Goal: Communication & Community: Connect with others

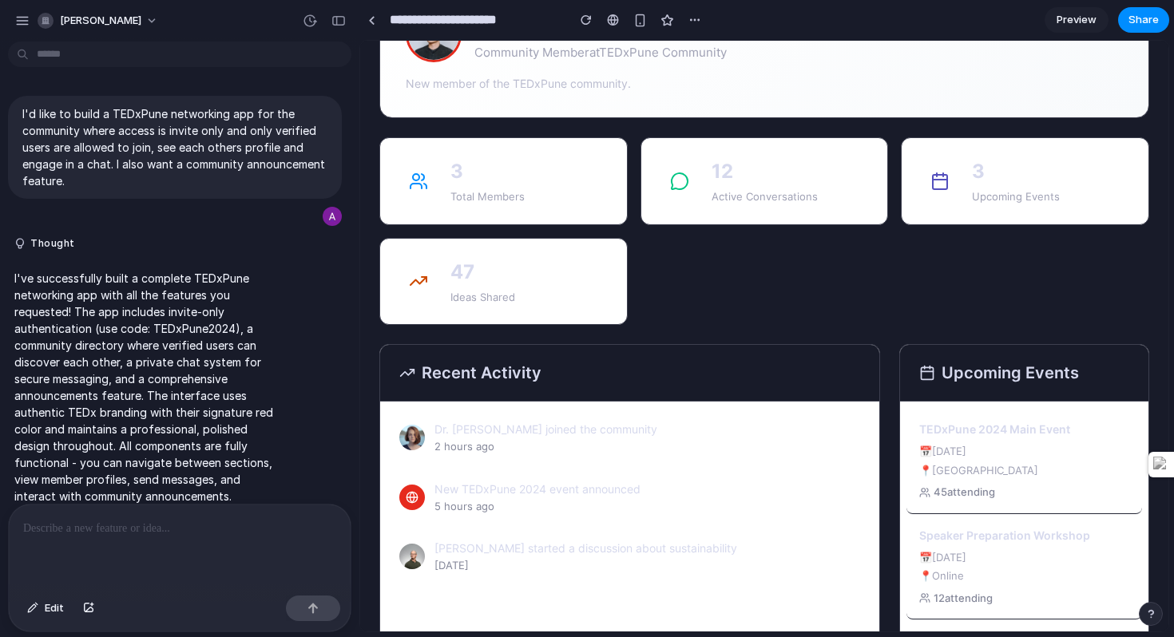
scroll to position [17, 0]
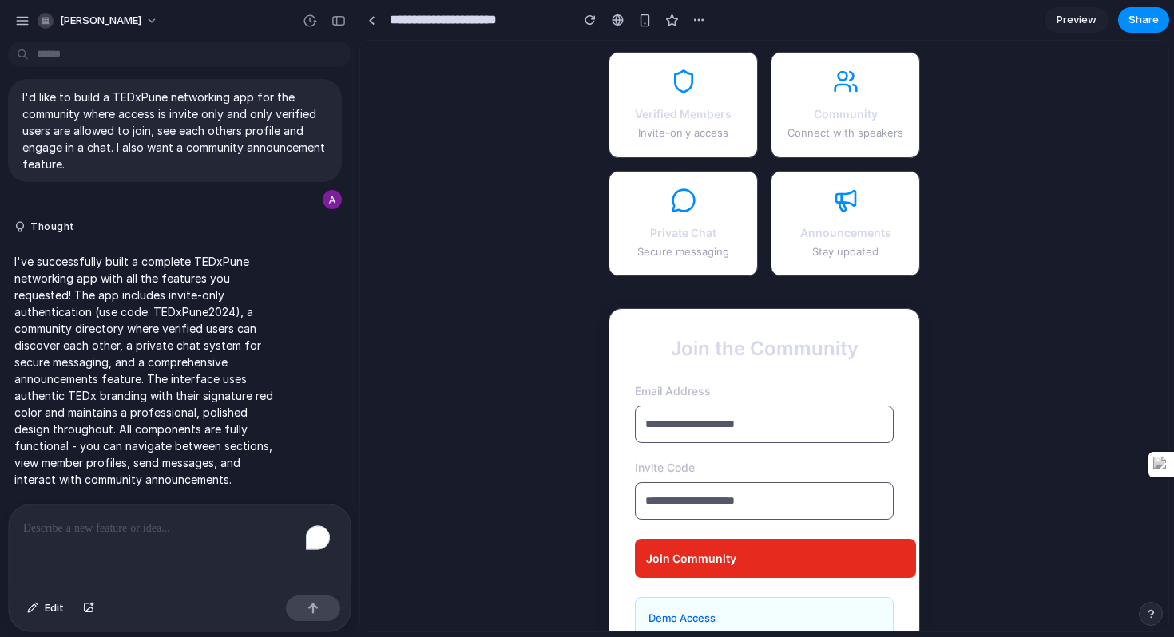
click at [842, 121] on h3 "Community" at bounding box center [845, 113] width 116 height 17
click at [672, 123] on div "Verified Members Invite-only access" at bounding box center [682, 105] width 149 height 106
click at [676, 247] on p "Secure messaging" at bounding box center [683, 252] width 116 height 16
click at [825, 248] on p "Stay updated" at bounding box center [845, 252] width 116 height 16
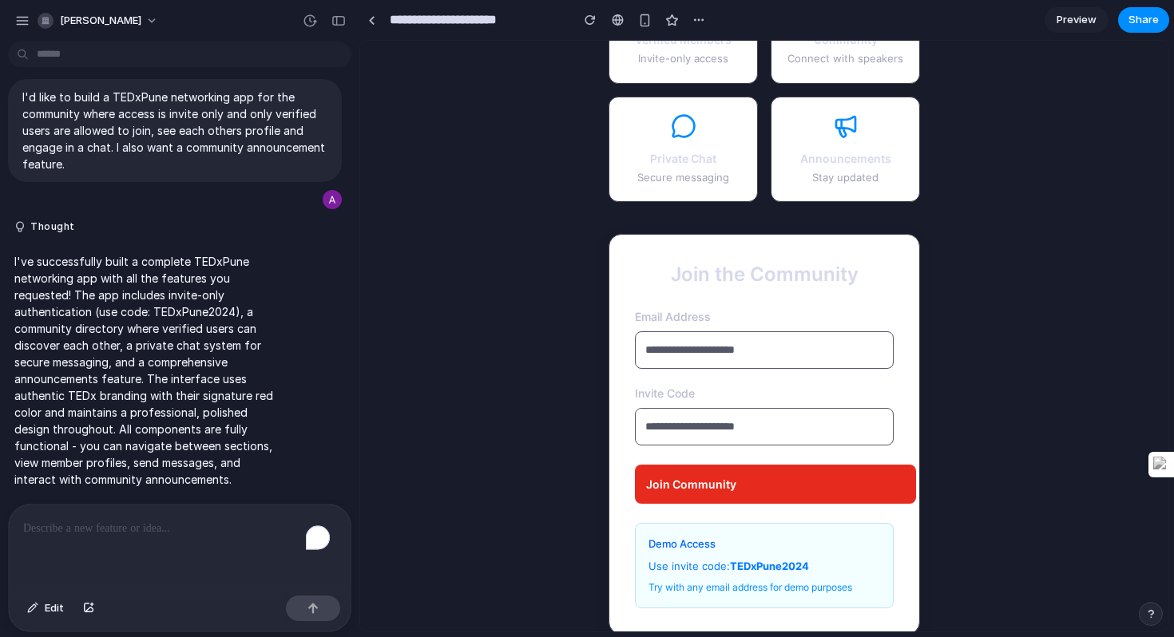
scroll to position [133, 0]
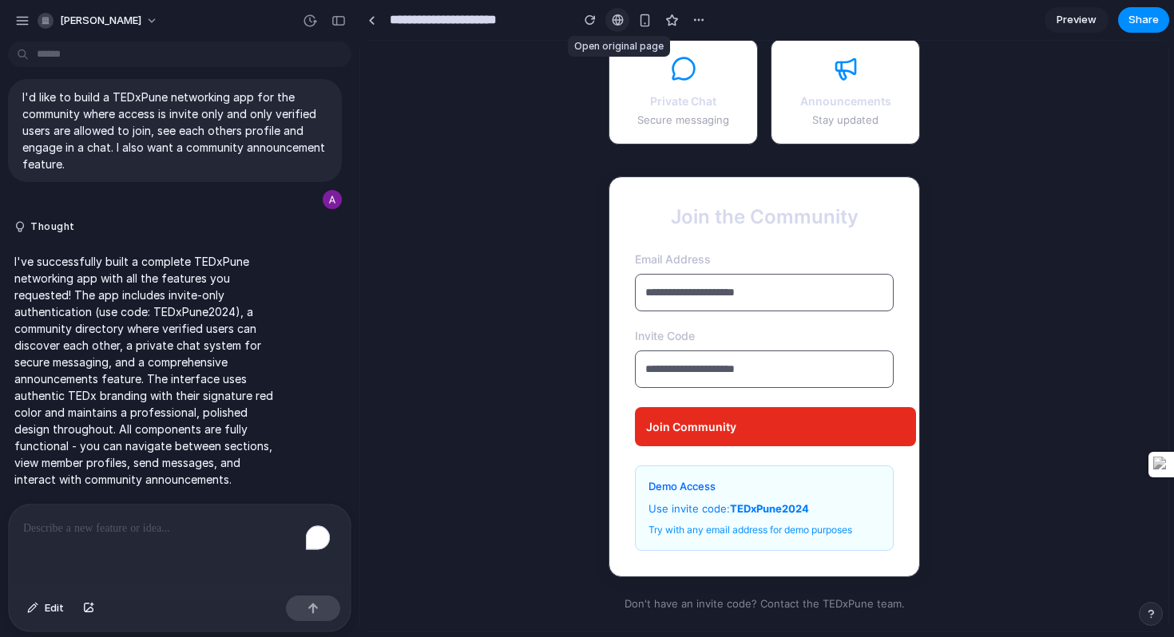
click at [623, 26] on link at bounding box center [617, 20] width 24 height 24
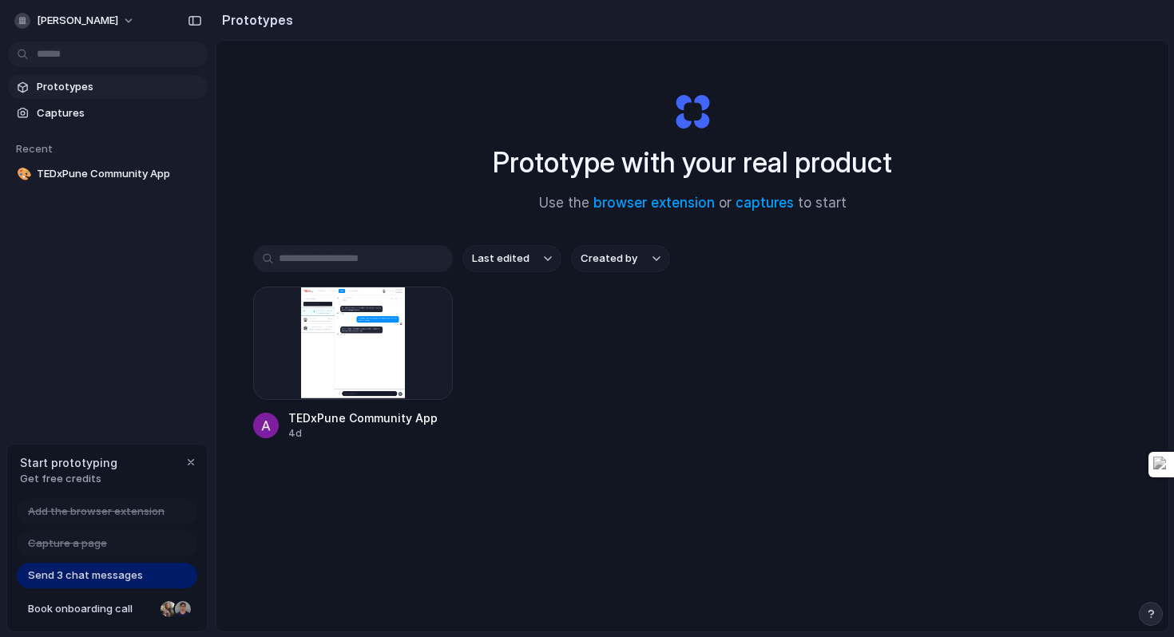
click at [85, 580] on span "Send 3 chat messages" at bounding box center [85, 576] width 115 height 16
click at [367, 353] on div at bounding box center [353, 343] width 200 height 113
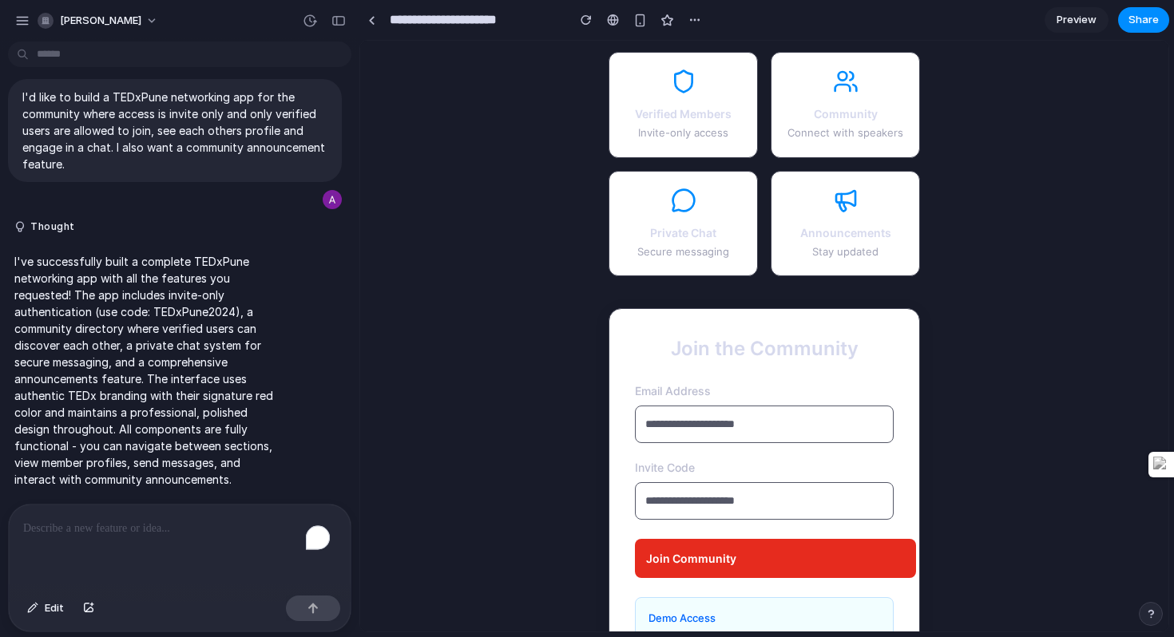
scroll to position [133, 0]
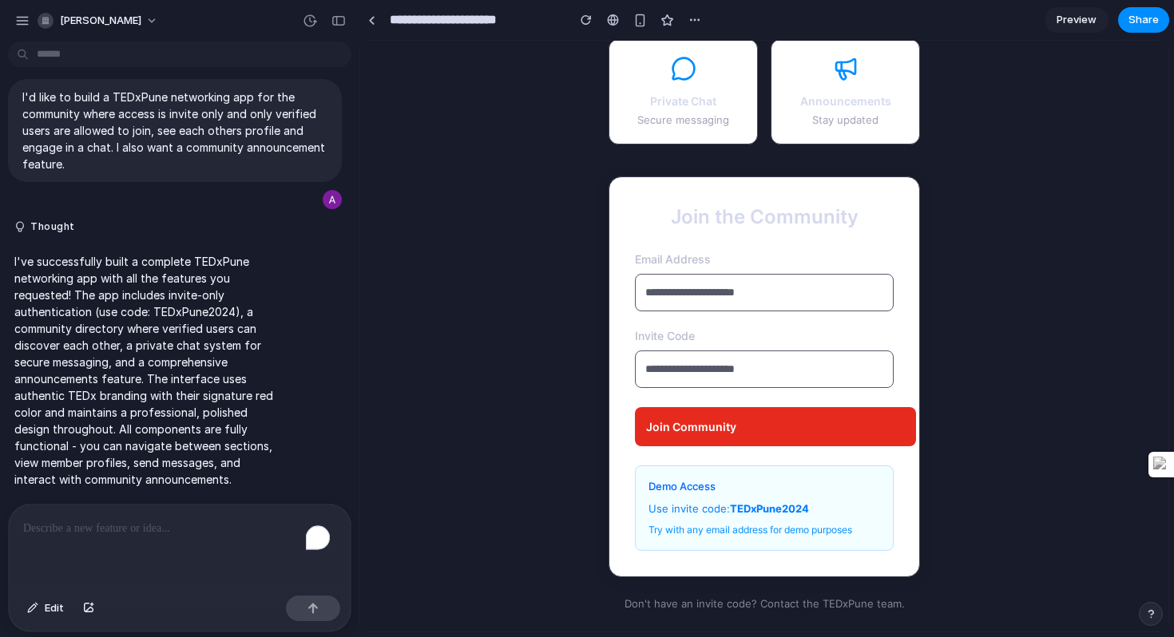
drag, startPoint x: 810, startPoint y: 507, endPoint x: 733, endPoint y: 503, distance: 77.5
click at [733, 503] on p "Use invite code: TEDxPune2024" at bounding box center [764, 509] width 232 height 16
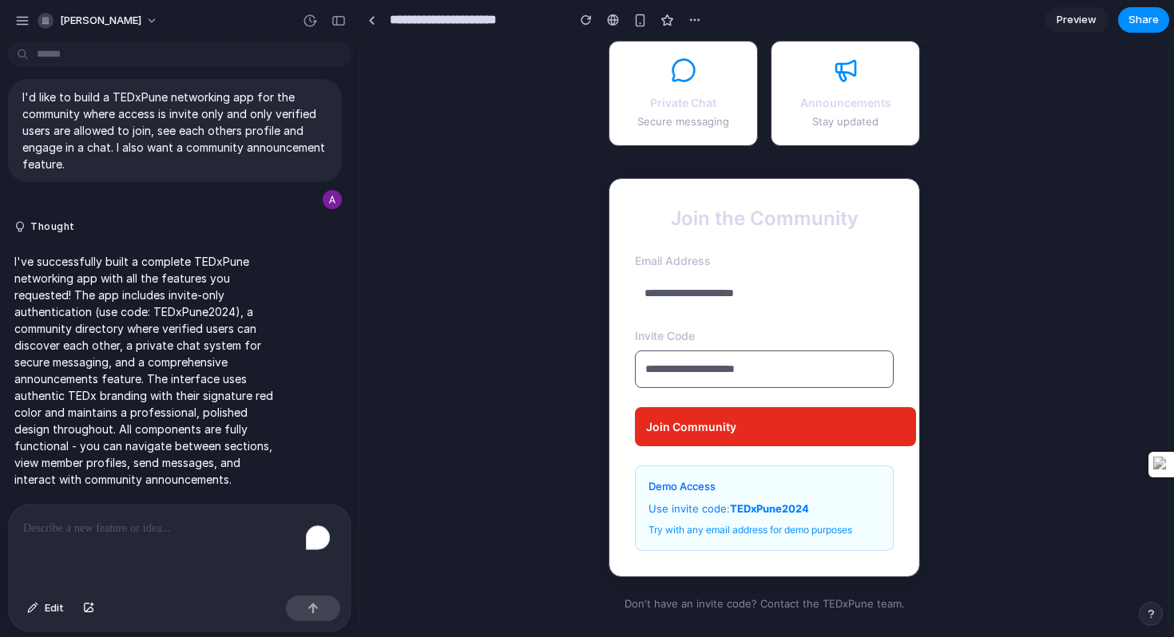
click at [695, 287] on input "email" at bounding box center [764, 293] width 259 height 36
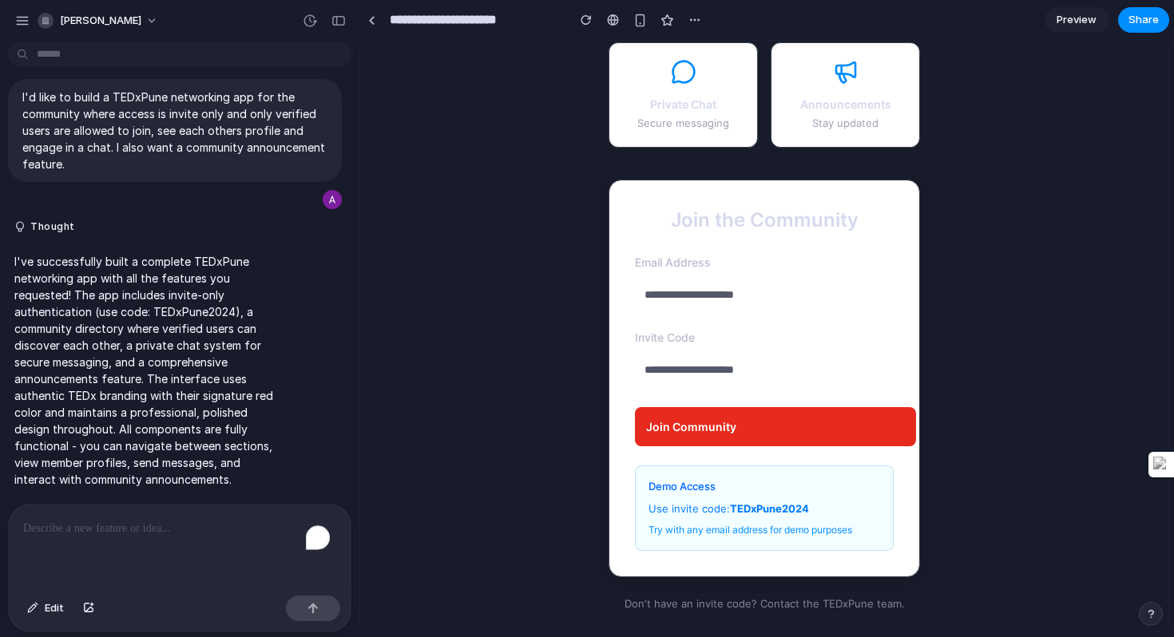
click at [722, 369] on input "text" at bounding box center [764, 370] width 259 height 36
click at [785, 373] on input "text" at bounding box center [764, 370] width 259 height 36
type input "**********"
click at [725, 435] on button "Join Community" at bounding box center [775, 426] width 281 height 39
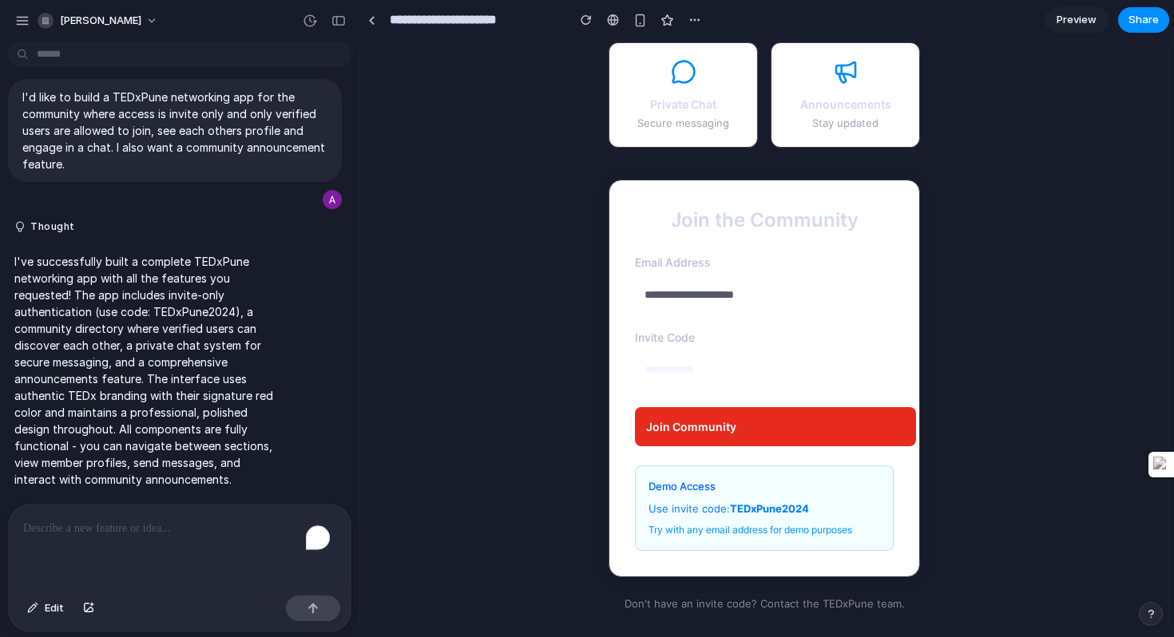
click at [727, 433] on button "Join Community" at bounding box center [775, 426] width 281 height 39
click at [691, 285] on input "email" at bounding box center [764, 295] width 259 height 36
type input "**********"
drag, startPoint x: 742, startPoint y: 366, endPoint x: 615, endPoint y: 358, distance: 127.2
click at [615, 358] on div "**********" at bounding box center [763, 379] width 311 height 398
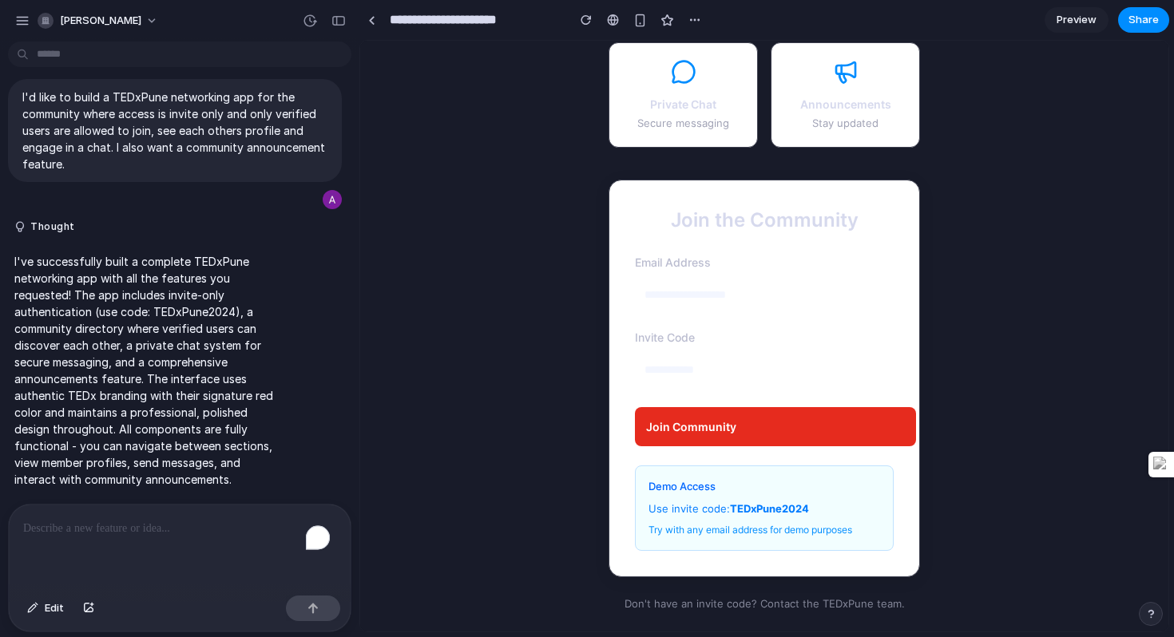
click at [724, 421] on button "Join Community" at bounding box center [775, 426] width 281 height 39
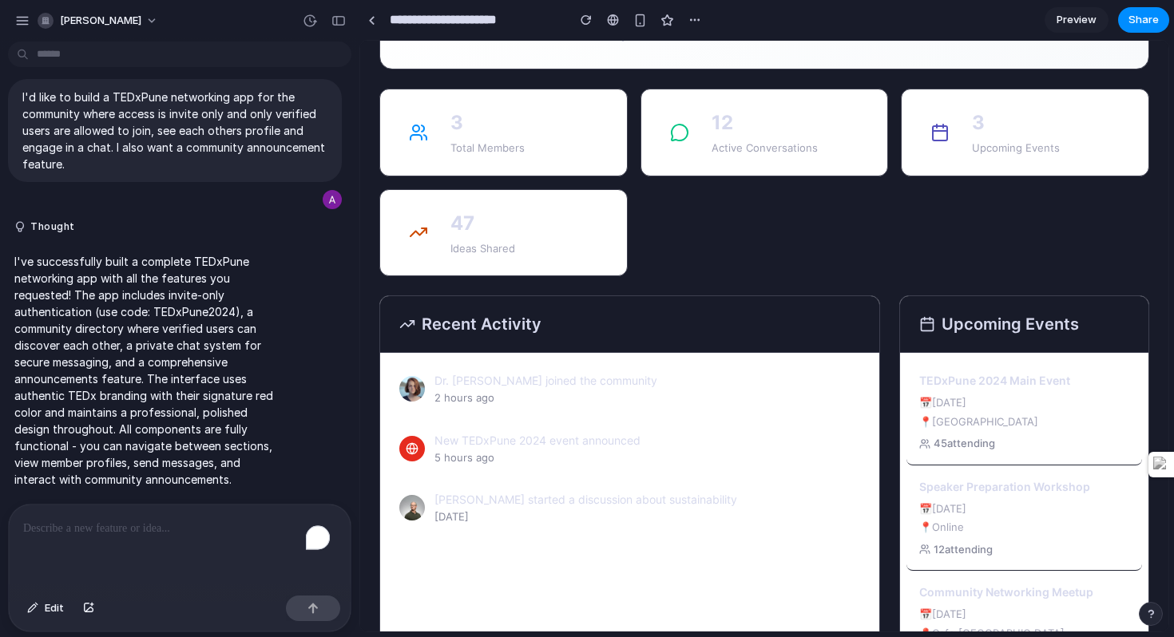
scroll to position [0, 0]
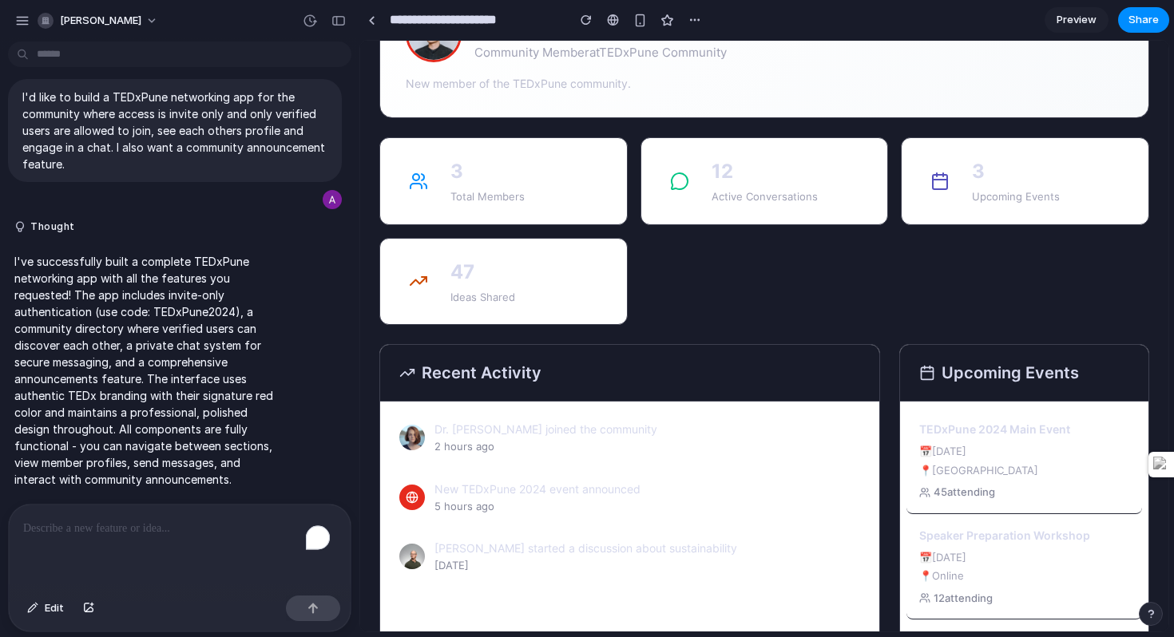
click at [437, 188] on div at bounding box center [418, 181] width 38 height 38
click at [509, 184] on p "3" at bounding box center [487, 171] width 74 height 29
click at [525, 186] on p "3" at bounding box center [487, 171] width 74 height 29
click at [437, 188] on div at bounding box center [418, 181] width 38 height 38
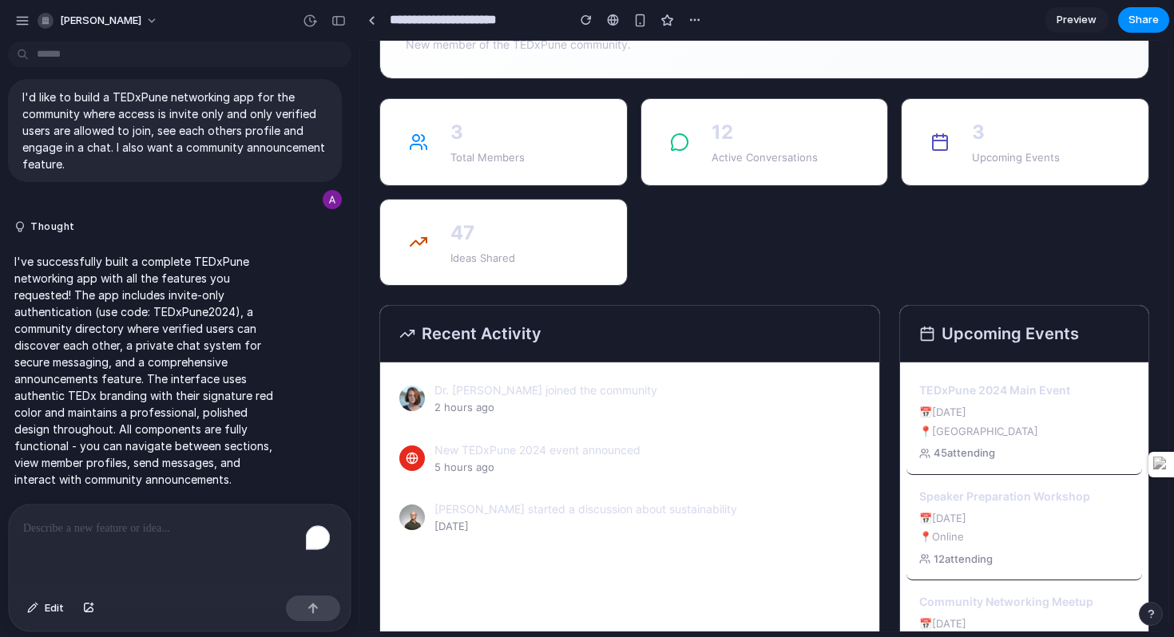
scroll to position [129, 0]
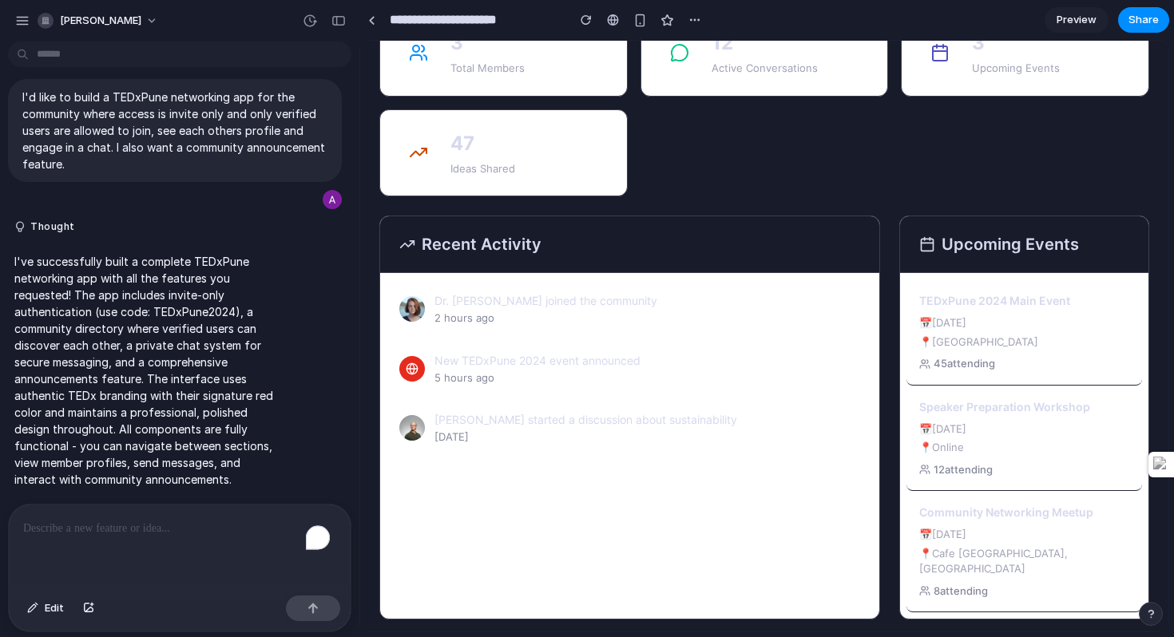
click at [64, 537] on div "To enrich screen reader interactions, please activate Accessibility in Grammarl…" at bounding box center [180, 547] width 342 height 85
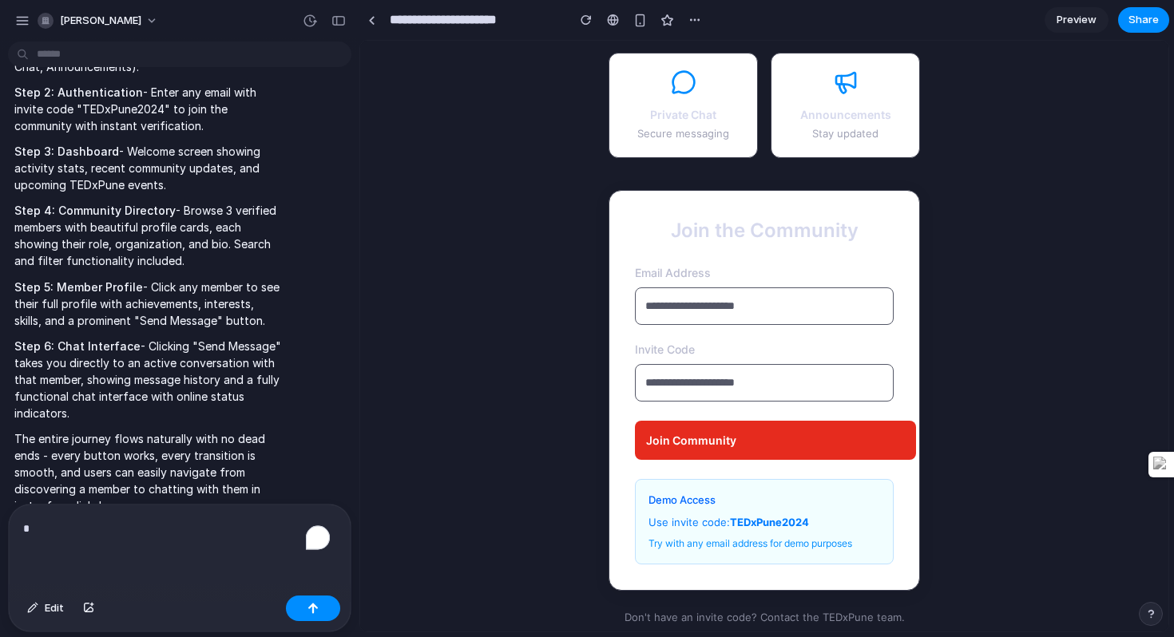
scroll to position [116, 0]
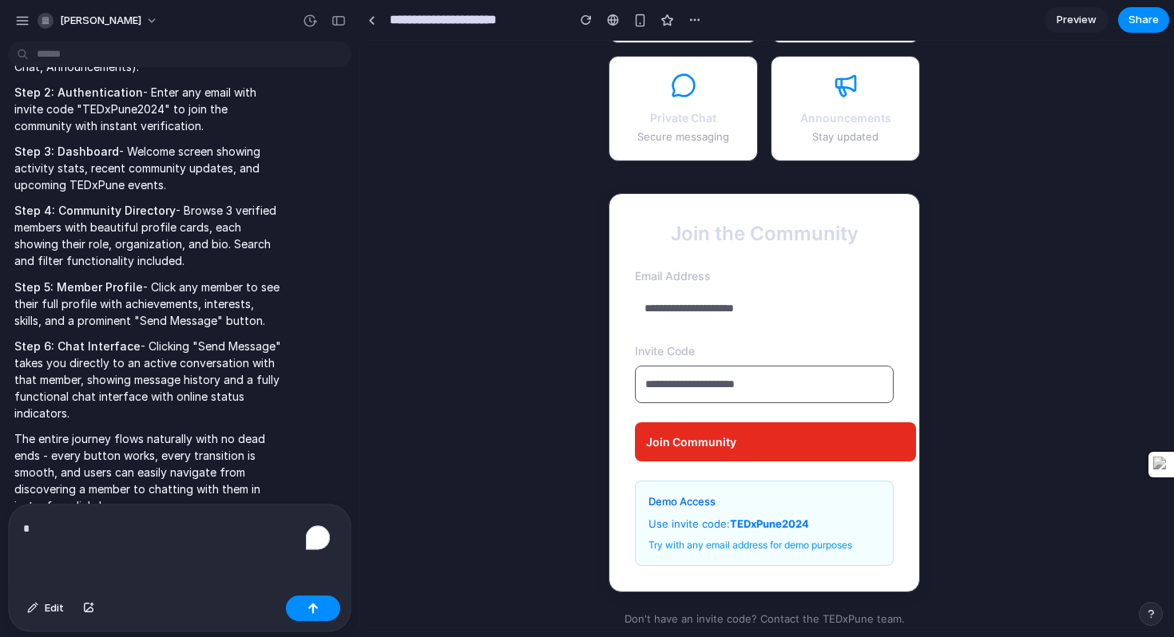
click at [700, 319] on input "email" at bounding box center [764, 309] width 259 height 36
type input "**********"
click at [717, 386] on input "text" at bounding box center [764, 385] width 259 height 38
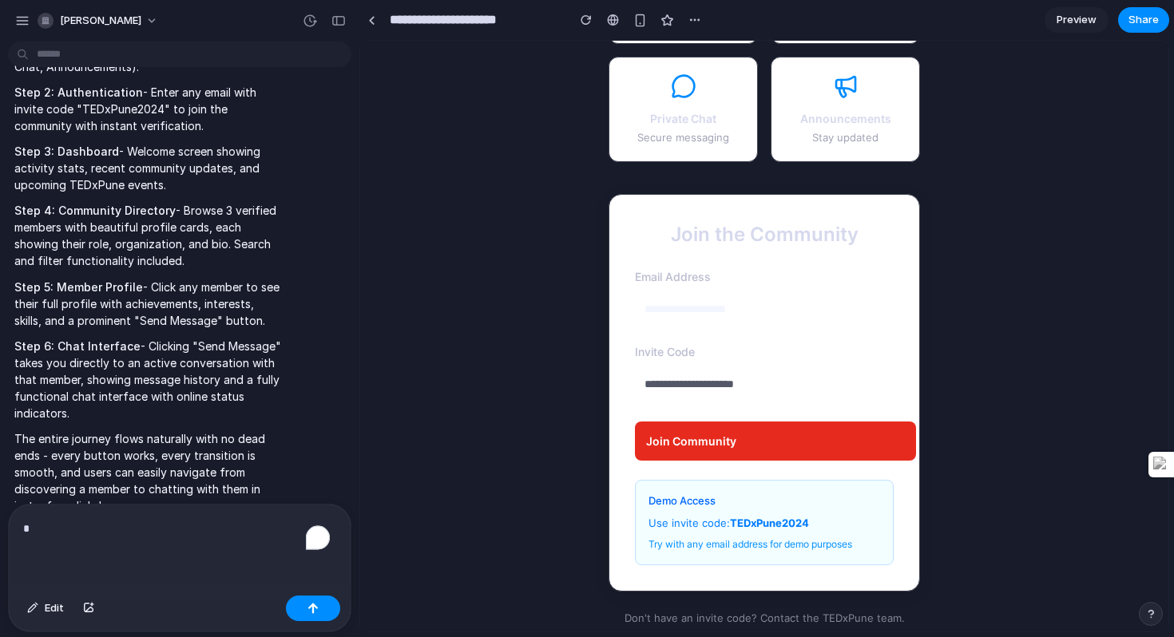
click at [669, 352] on label "Invite Code" at bounding box center [764, 351] width 259 height 17
click at [684, 394] on input "text" at bounding box center [764, 384] width 259 height 36
click at [687, 391] on input "text" at bounding box center [764, 384] width 259 height 36
click at [742, 386] on input "text" at bounding box center [764, 384] width 259 height 36
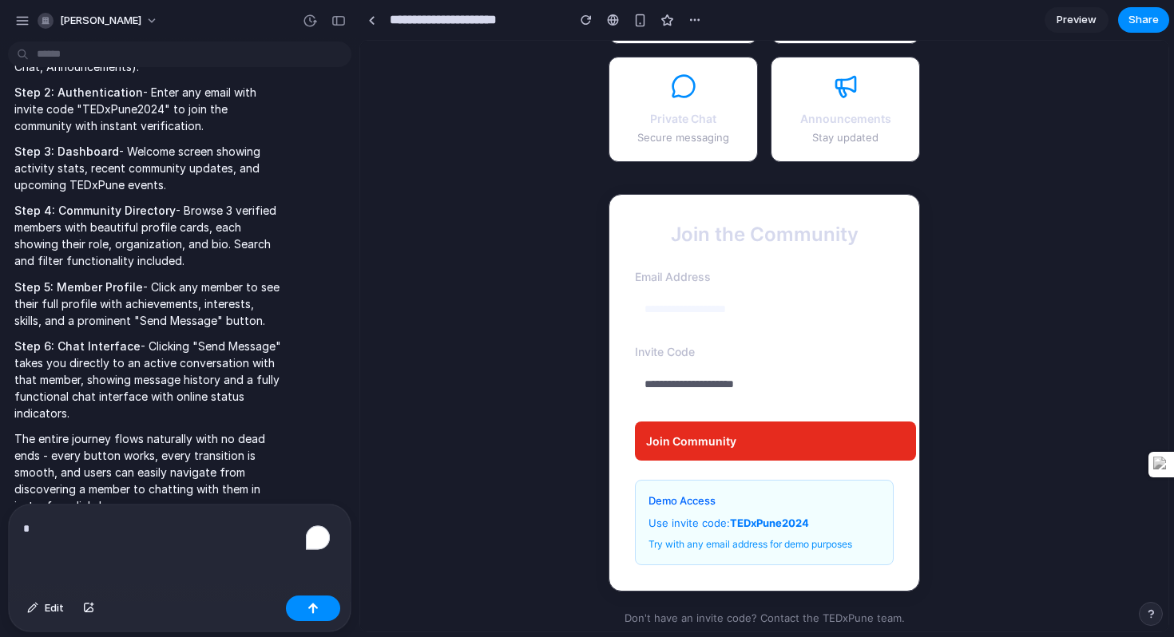
click at [722, 389] on input "text" at bounding box center [764, 384] width 259 height 36
type input "*"
type input "**********"
click at [732, 439] on button "Join Community" at bounding box center [775, 441] width 281 height 39
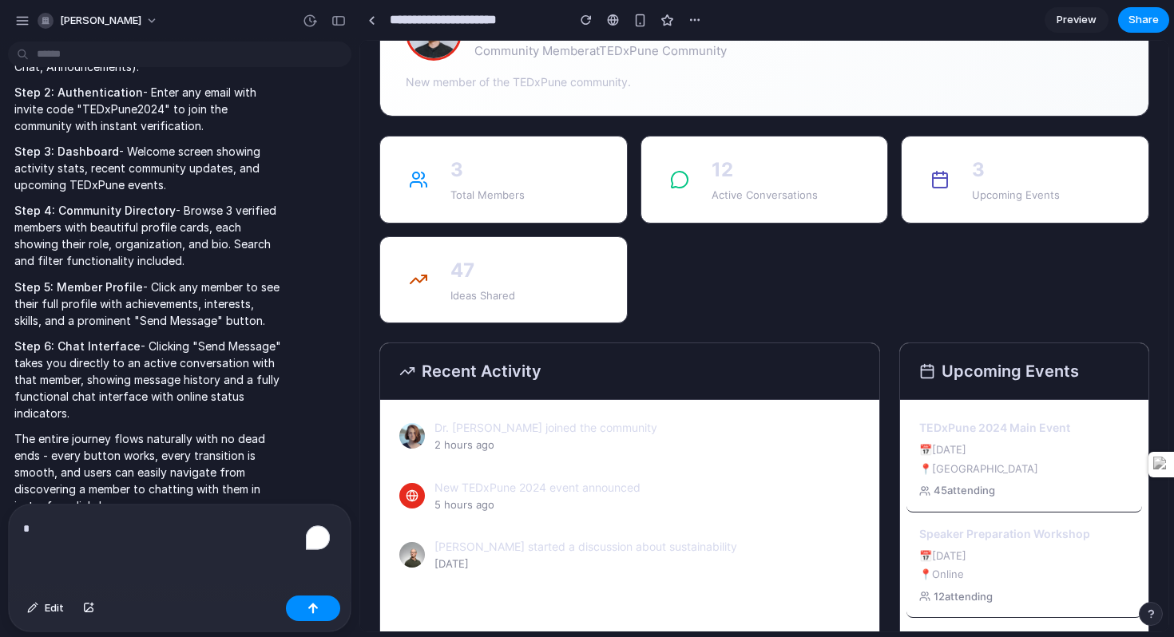
scroll to position [0, 0]
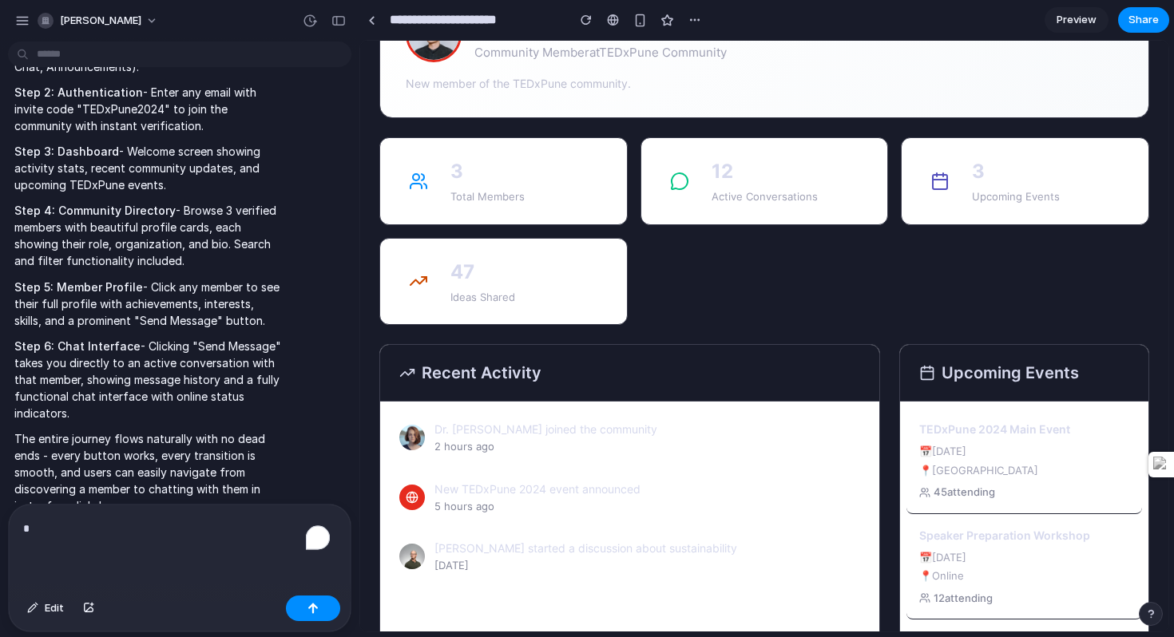
click at [437, 194] on div at bounding box center [418, 181] width 38 height 38
click at [726, 186] on p "12" at bounding box center [764, 171] width 106 height 29
click at [699, 185] on div at bounding box center [679, 181] width 38 height 38
click at [757, 186] on p "12" at bounding box center [764, 171] width 106 height 29
click at [525, 186] on p "3" at bounding box center [487, 171] width 74 height 29
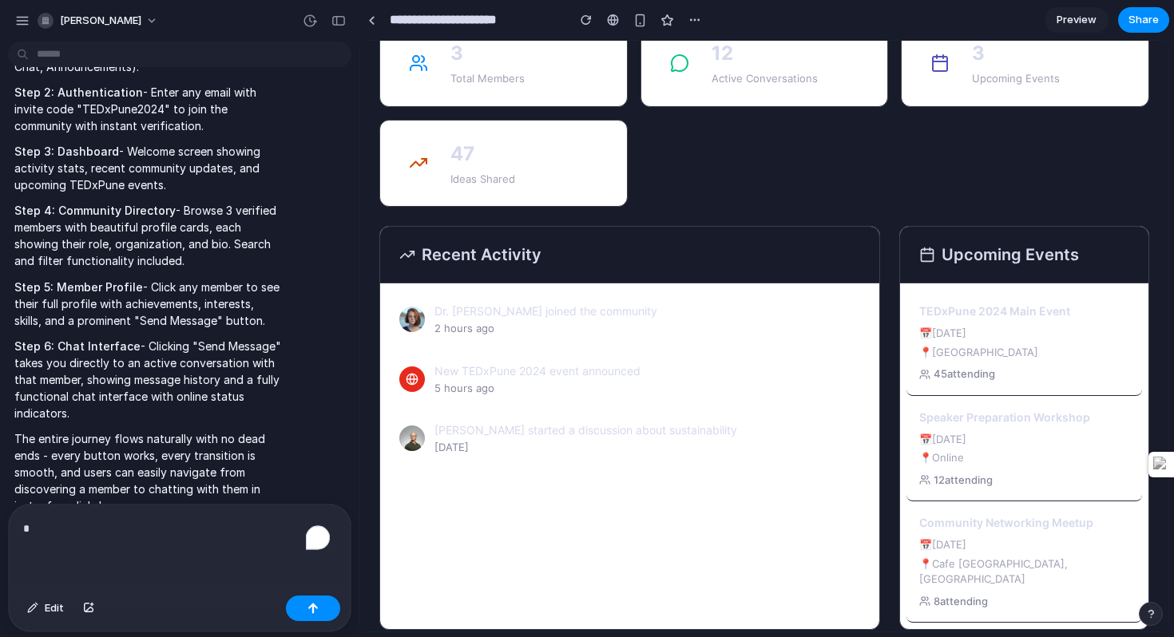
scroll to position [129, 0]
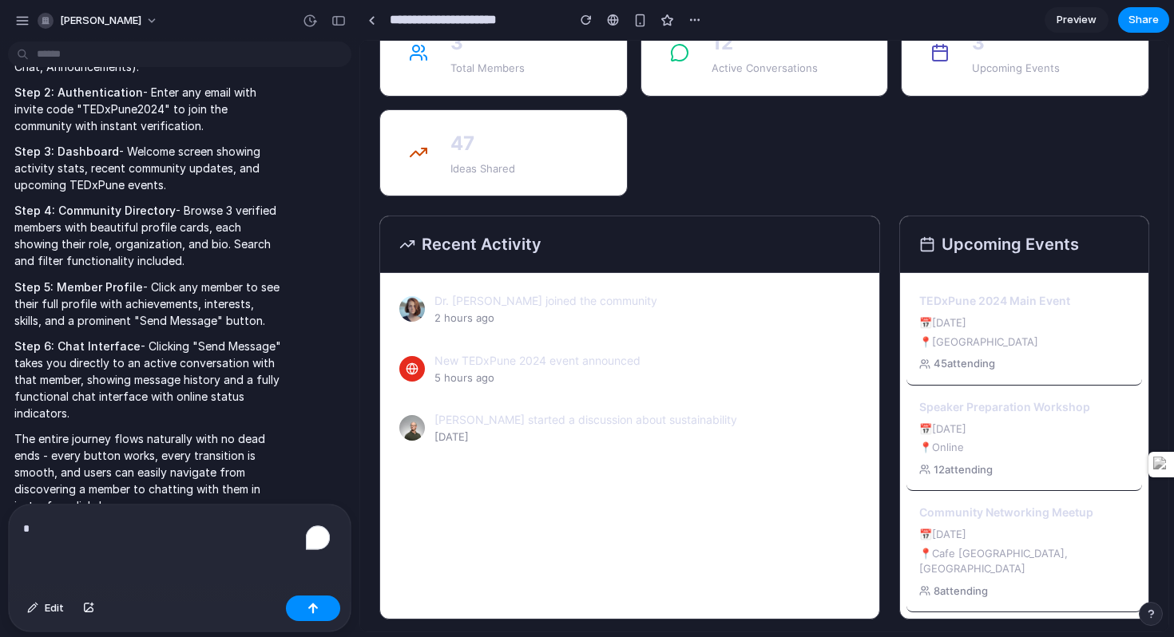
click at [49, 534] on div "*" at bounding box center [180, 547] width 342 height 85
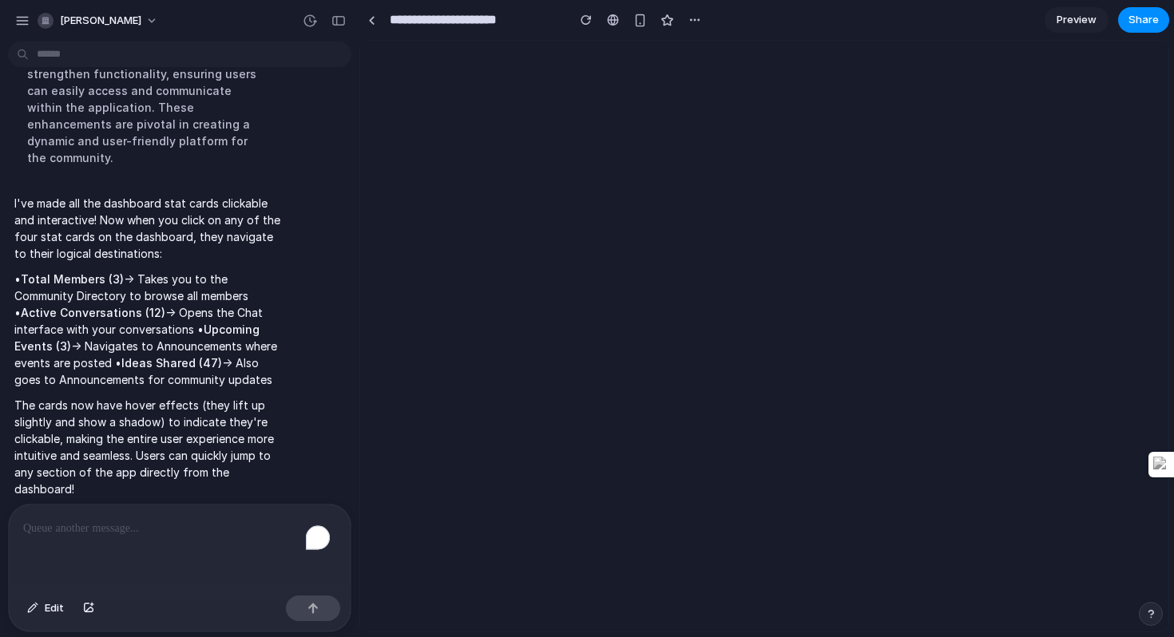
scroll to position [0, 0]
